Goal: Task Accomplishment & Management: Use online tool/utility

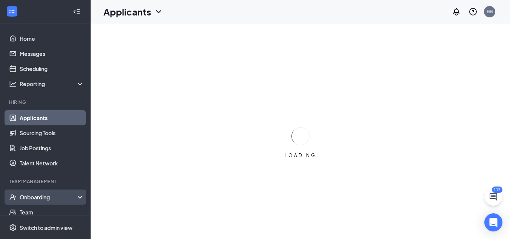
click at [57, 193] on div "Onboarding" at bounding box center [45, 197] width 91 height 15
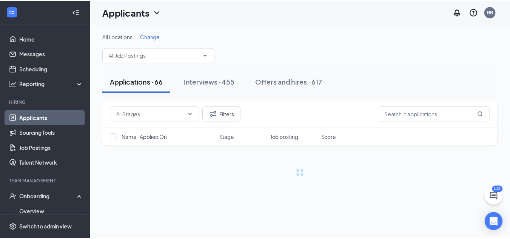
scroll to position [34, 0]
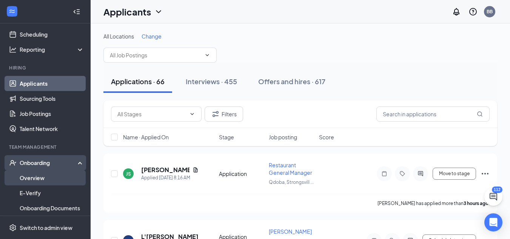
click at [38, 180] on link "Overview" at bounding box center [52, 177] width 65 height 15
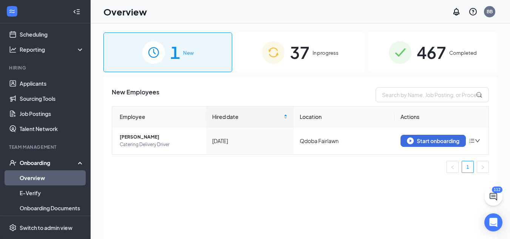
click at [350, 43] on div "37 In progress" at bounding box center [300, 52] width 129 height 40
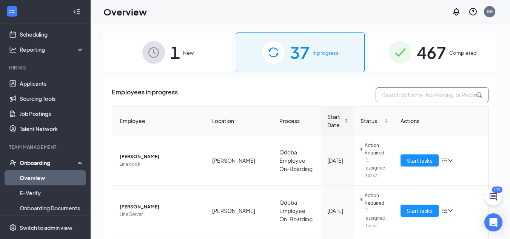
click at [394, 94] on input "text" at bounding box center [432, 94] width 113 height 15
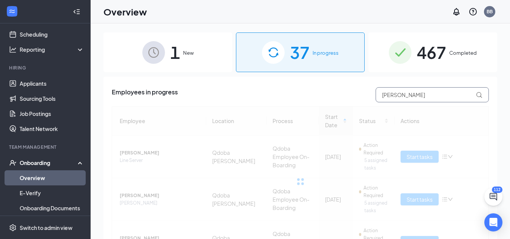
type input "[PERSON_NAME]"
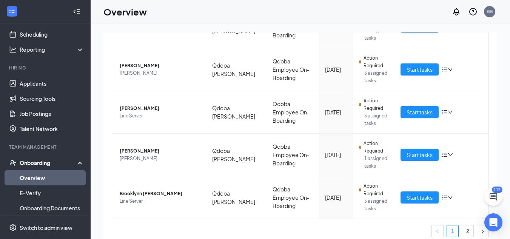
scroll to position [349, 0]
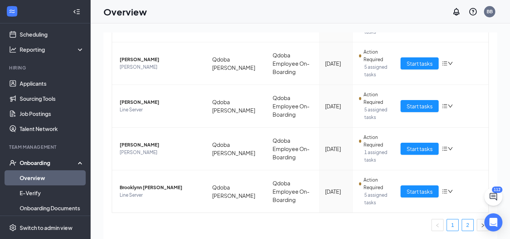
click at [464, 224] on link "2" at bounding box center [467, 224] width 11 height 11
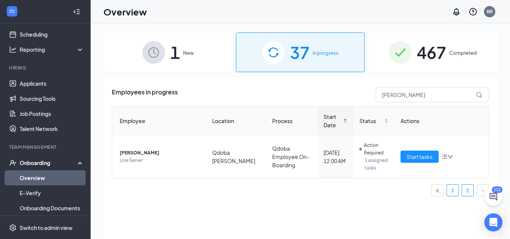
click at [454, 192] on link "1" at bounding box center [452, 190] width 11 height 11
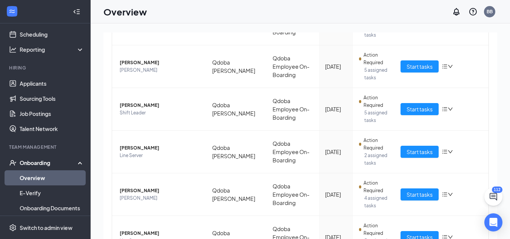
scroll to position [138, 0]
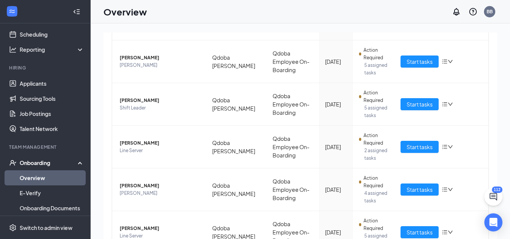
click at [491, 139] on div "Employees in progress [PERSON_NAME] Employee Location Process Start Date Status…" at bounding box center [300, 204] width 394 height 531
click at [425, 148] on span "Start tasks" at bounding box center [420, 147] width 26 height 8
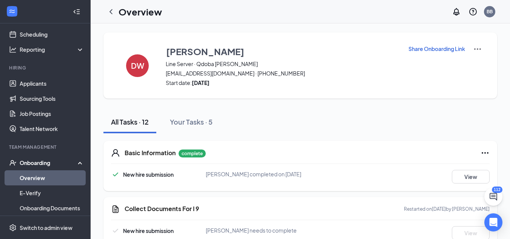
scroll to position [6, 0]
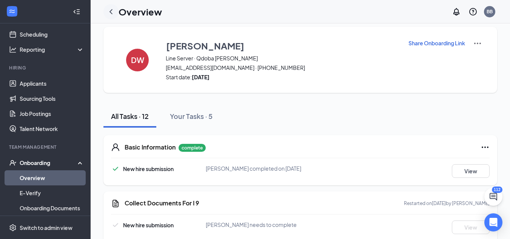
click at [112, 15] on icon "ChevronLeft" at bounding box center [111, 11] width 9 height 9
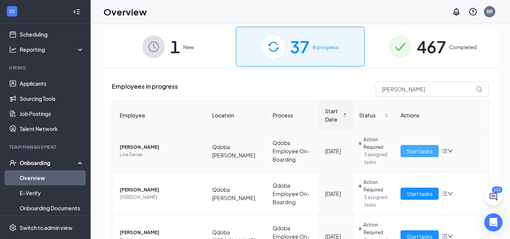
click at [427, 151] on span "Start tasks" at bounding box center [420, 151] width 26 height 8
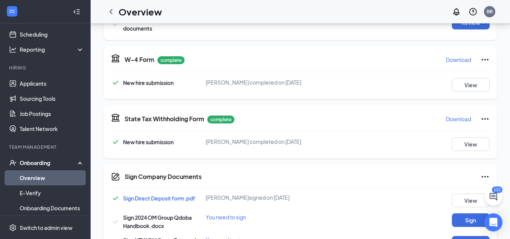
scroll to position [389, 0]
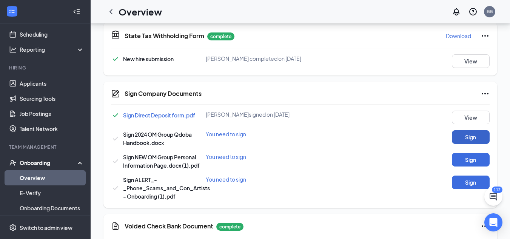
click at [466, 137] on button "Sign" at bounding box center [471, 137] width 38 height 14
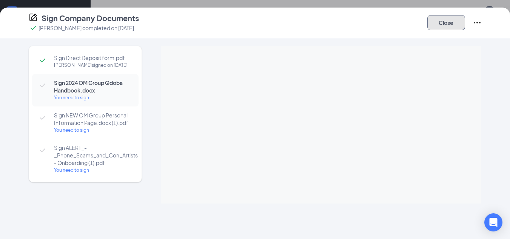
click at [437, 25] on button "Close" at bounding box center [447, 22] width 38 height 15
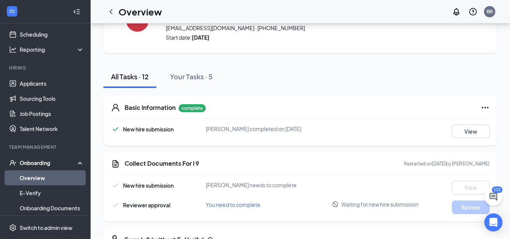
scroll to position [0, 0]
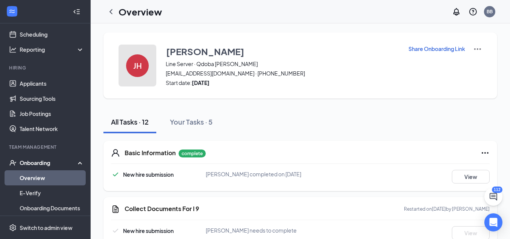
click at [146, 65] on div "JH" at bounding box center [137, 65] width 23 height 23
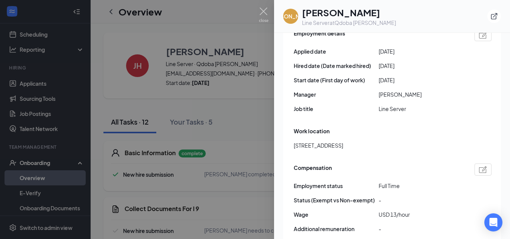
scroll to position [406, 0]
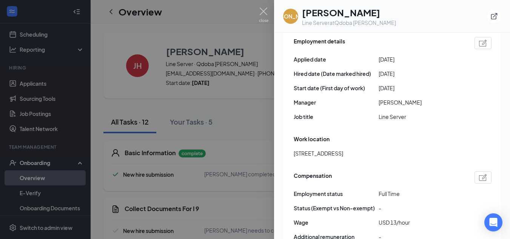
click at [209, 43] on div at bounding box center [255, 119] width 510 height 239
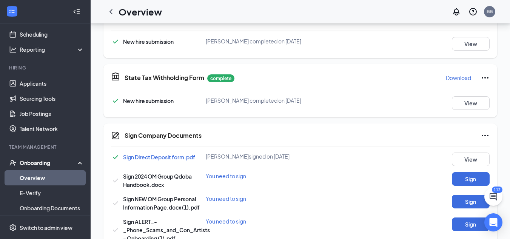
scroll to position [392, 0]
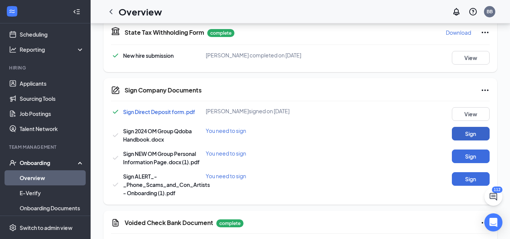
click at [476, 128] on button "Sign" at bounding box center [471, 134] width 38 height 14
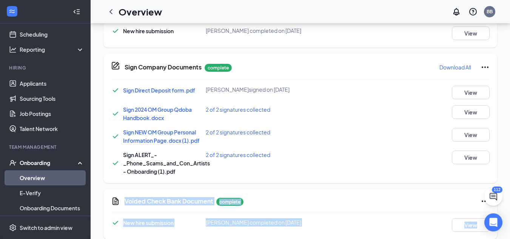
scroll to position [426, 0]
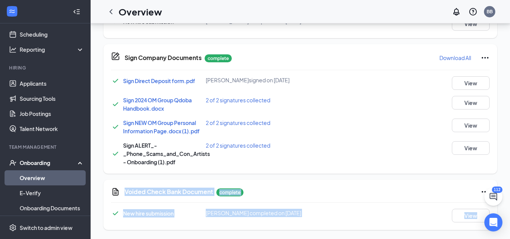
drag, startPoint x: 510, startPoint y: 208, endPoint x: 516, endPoint y: 238, distance: 30.7
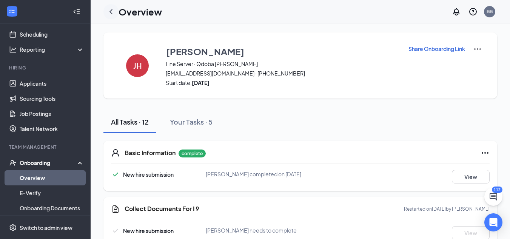
click at [108, 12] on icon "ChevronLeft" at bounding box center [111, 11] width 9 height 9
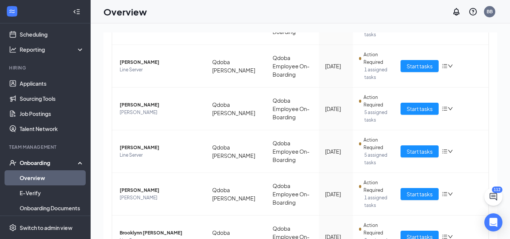
scroll to position [349, 0]
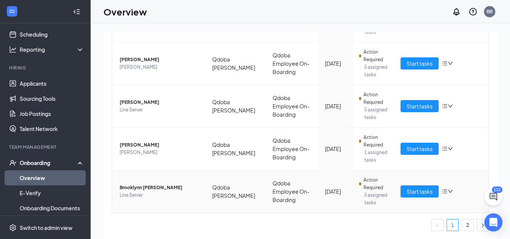
click at [415, 198] on td "Start tasks" at bounding box center [442, 191] width 94 height 42
click at [419, 194] on span "Start tasks" at bounding box center [420, 191] width 26 height 8
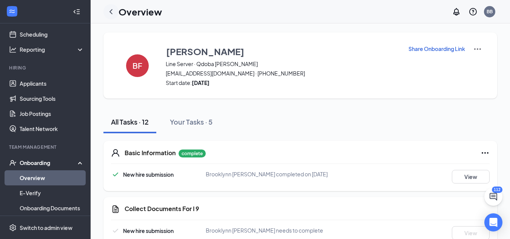
click at [108, 14] on icon "ChevronLeft" at bounding box center [111, 11] width 9 height 9
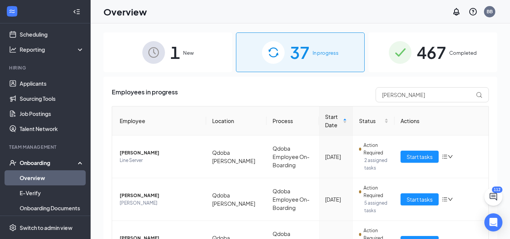
click at [457, 51] on span "Completed" at bounding box center [463, 53] width 28 height 8
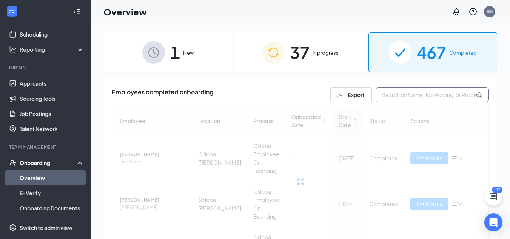
click at [417, 89] on input "text" at bounding box center [432, 94] width 113 height 15
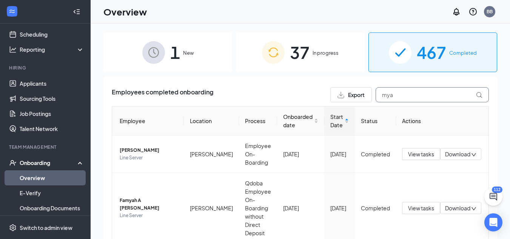
type input "mya"
click at [324, 54] on span "In progress" at bounding box center [326, 53] width 26 height 8
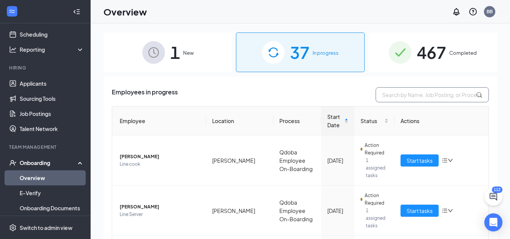
drag, startPoint x: 377, startPoint y: 93, endPoint x: 378, endPoint y: 84, distance: 8.4
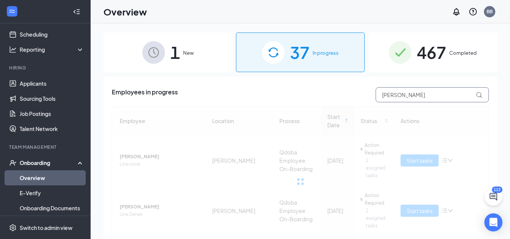
type input "[PERSON_NAME]"
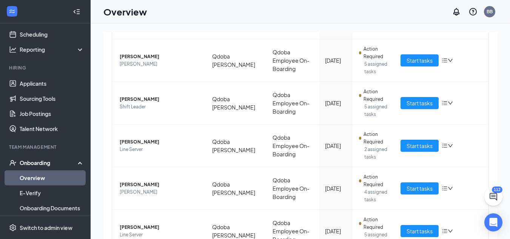
scroll to position [141, 0]
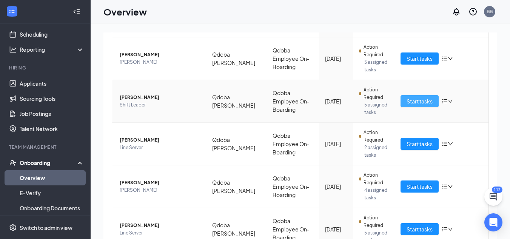
click at [409, 99] on span "Start tasks" at bounding box center [420, 101] width 26 height 8
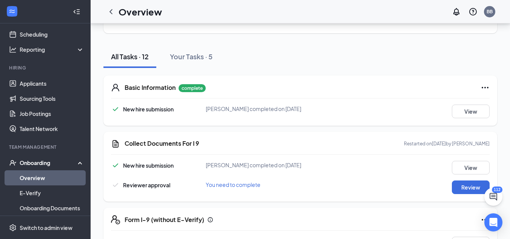
scroll to position [68, 0]
